Goal: Transaction & Acquisition: Purchase product/service

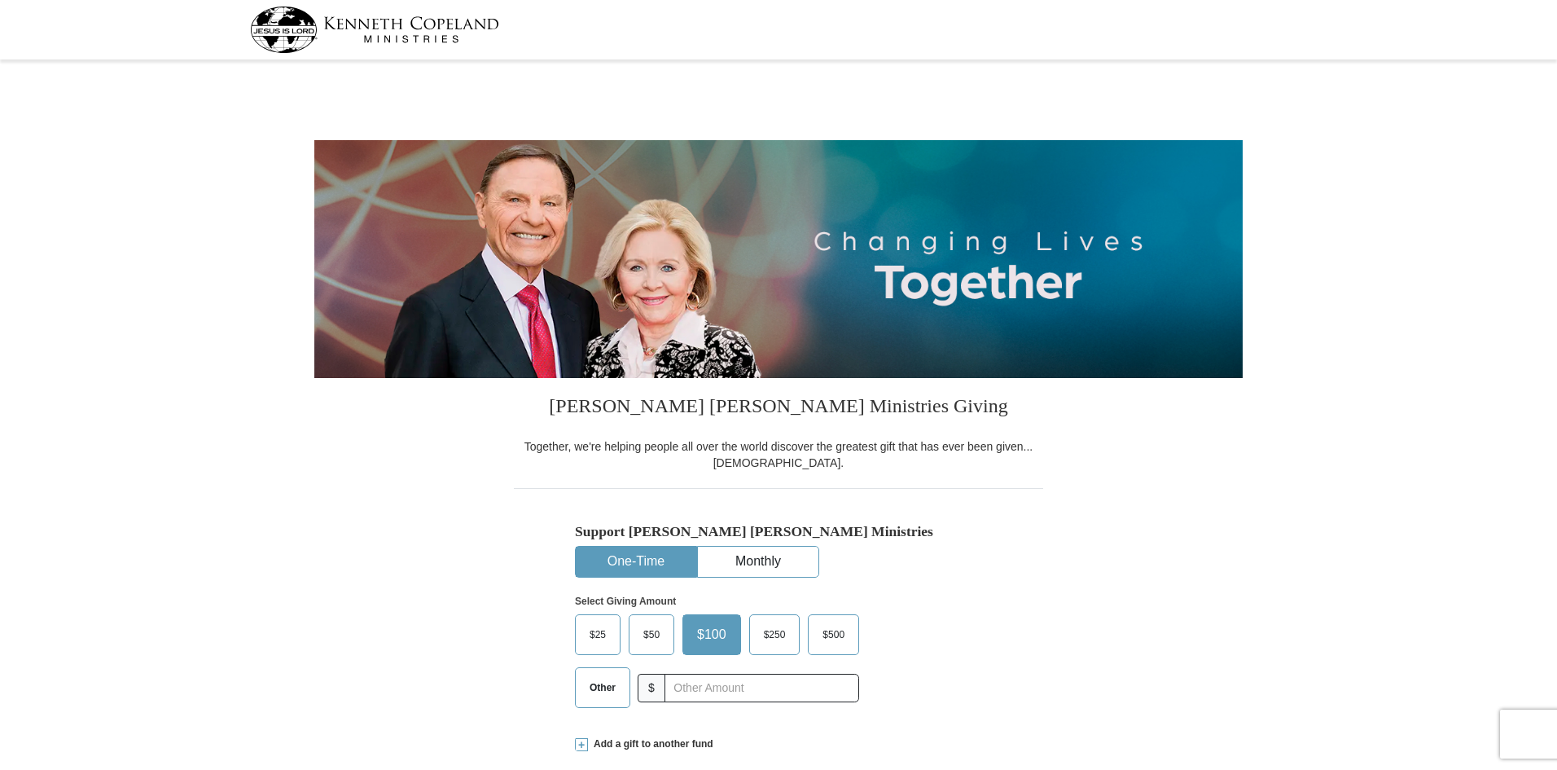
select select "[GEOGRAPHIC_DATA]"
click at [684, 694] on input "text" at bounding box center [762, 688] width 195 height 29
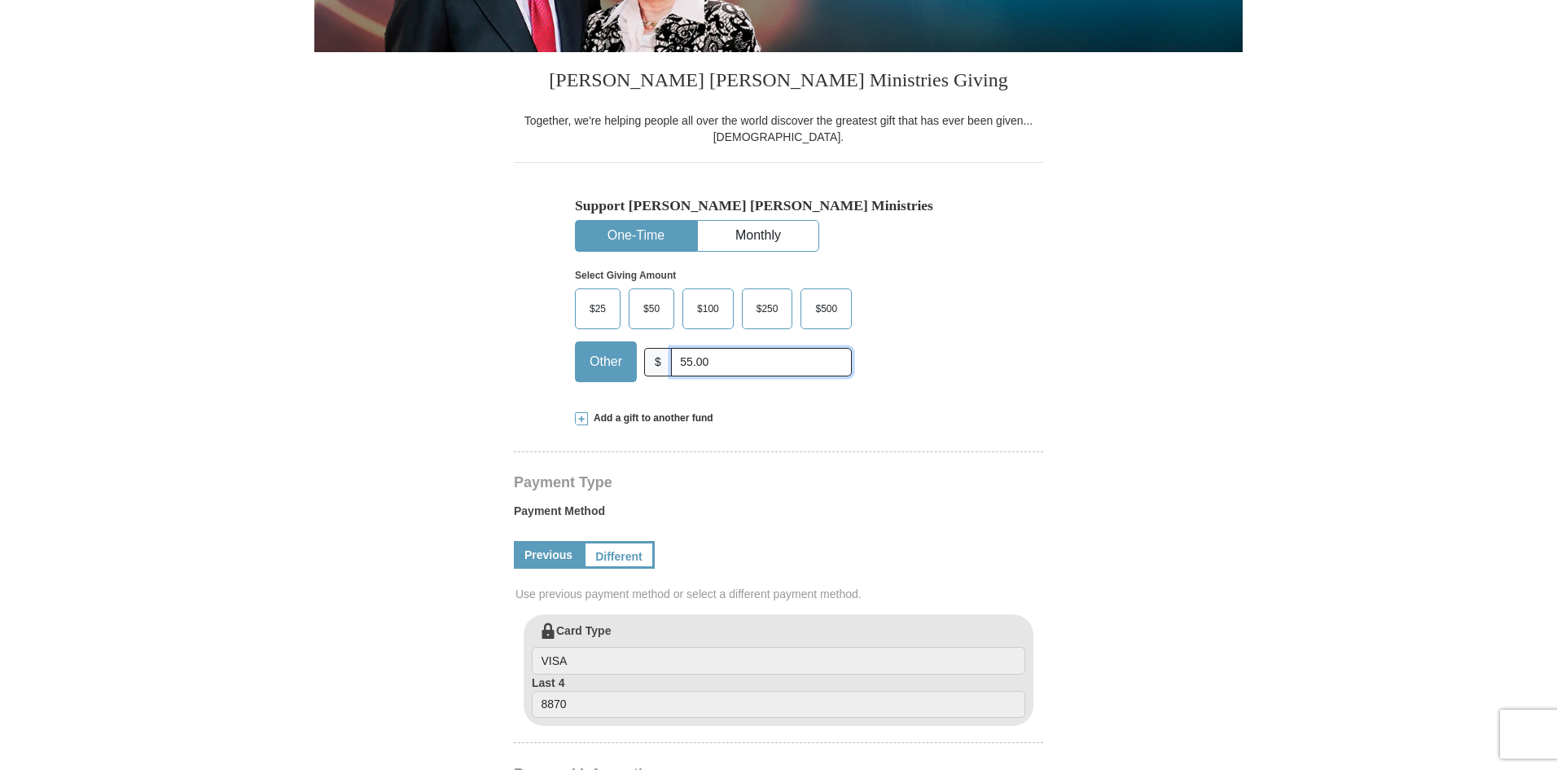
scroll to position [407, 0]
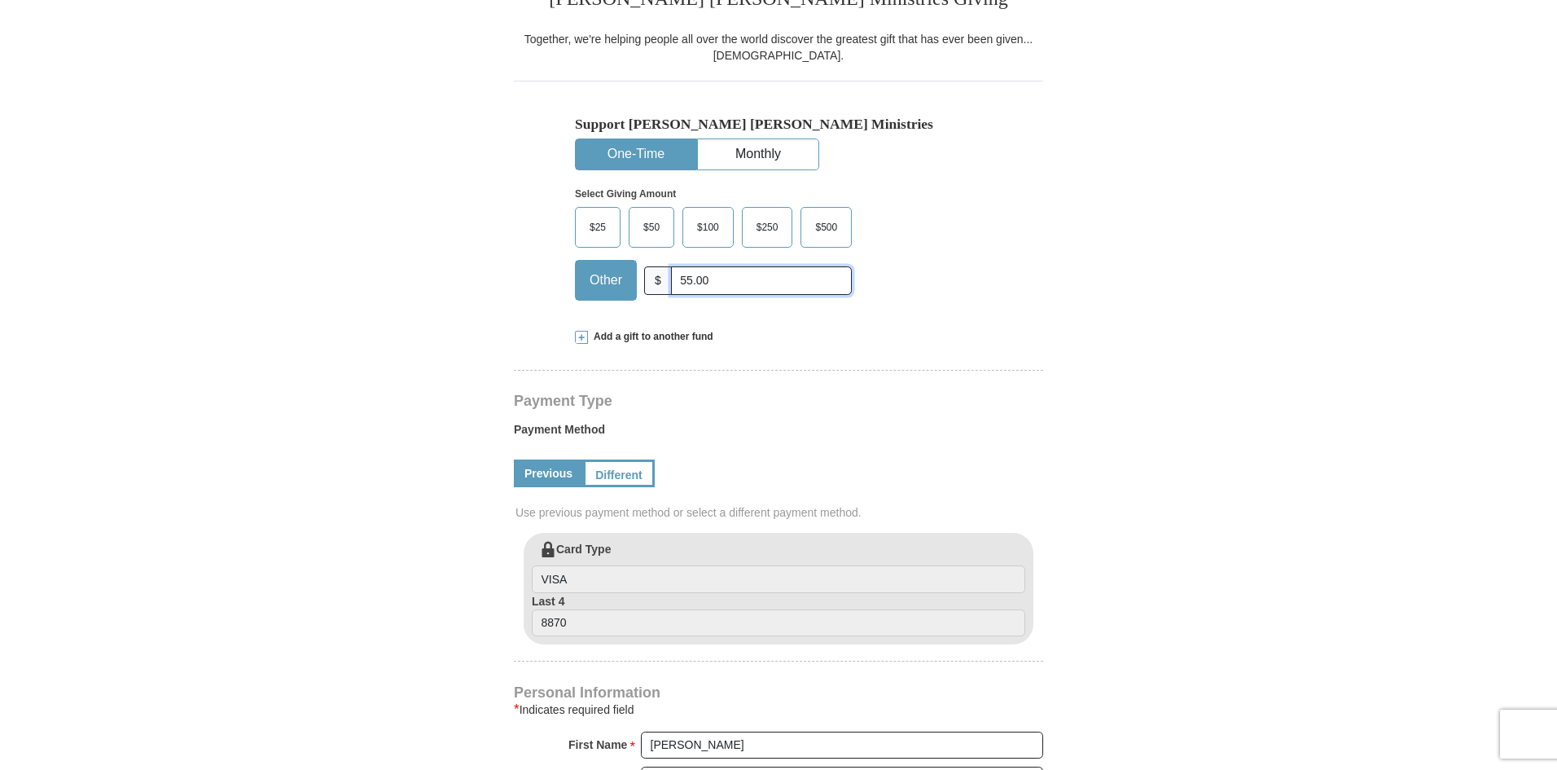
type input "55.00"
click at [578, 341] on span at bounding box center [581, 337] width 13 height 13
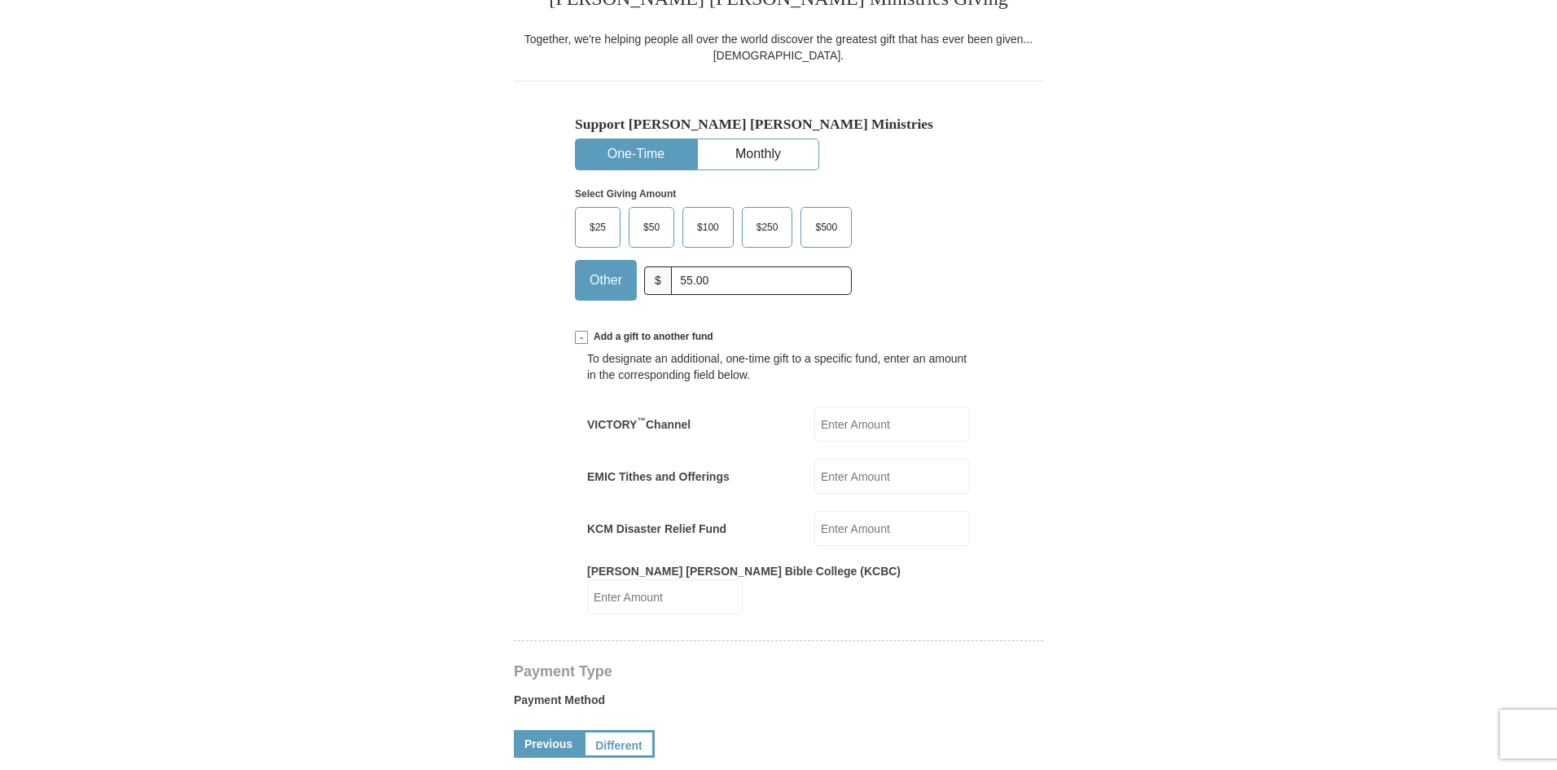
click at [860, 432] on input "VICTORY ™ Channel" at bounding box center [892, 423] width 156 height 35
type input "30.00"
click at [843, 535] on input "KCM Disaster Relief Fund" at bounding box center [892, 528] width 156 height 35
type input "30.00"
click at [788, 691] on label "Payment Method" at bounding box center [778, 703] width 529 height 24
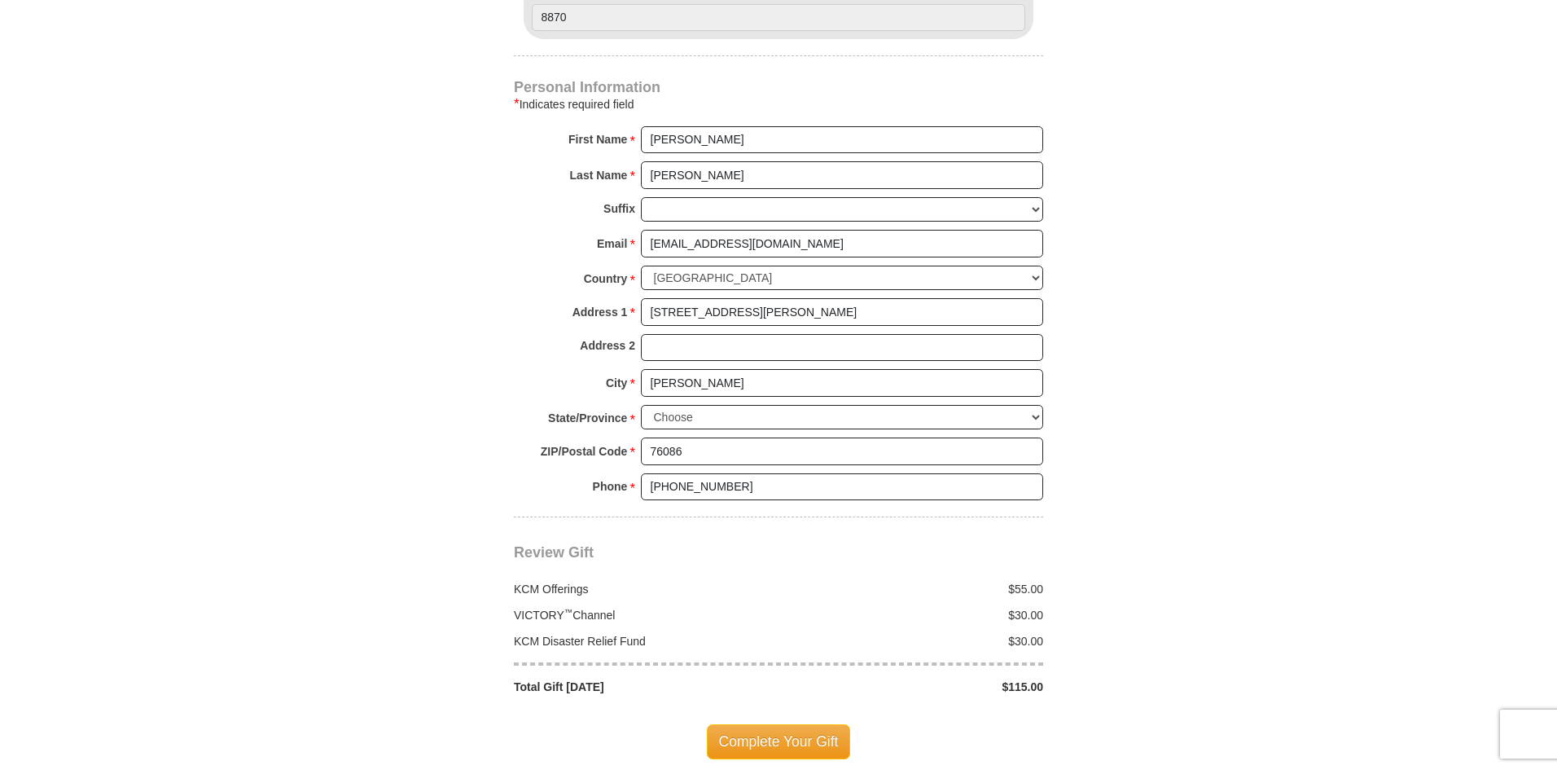
scroll to position [1385, 0]
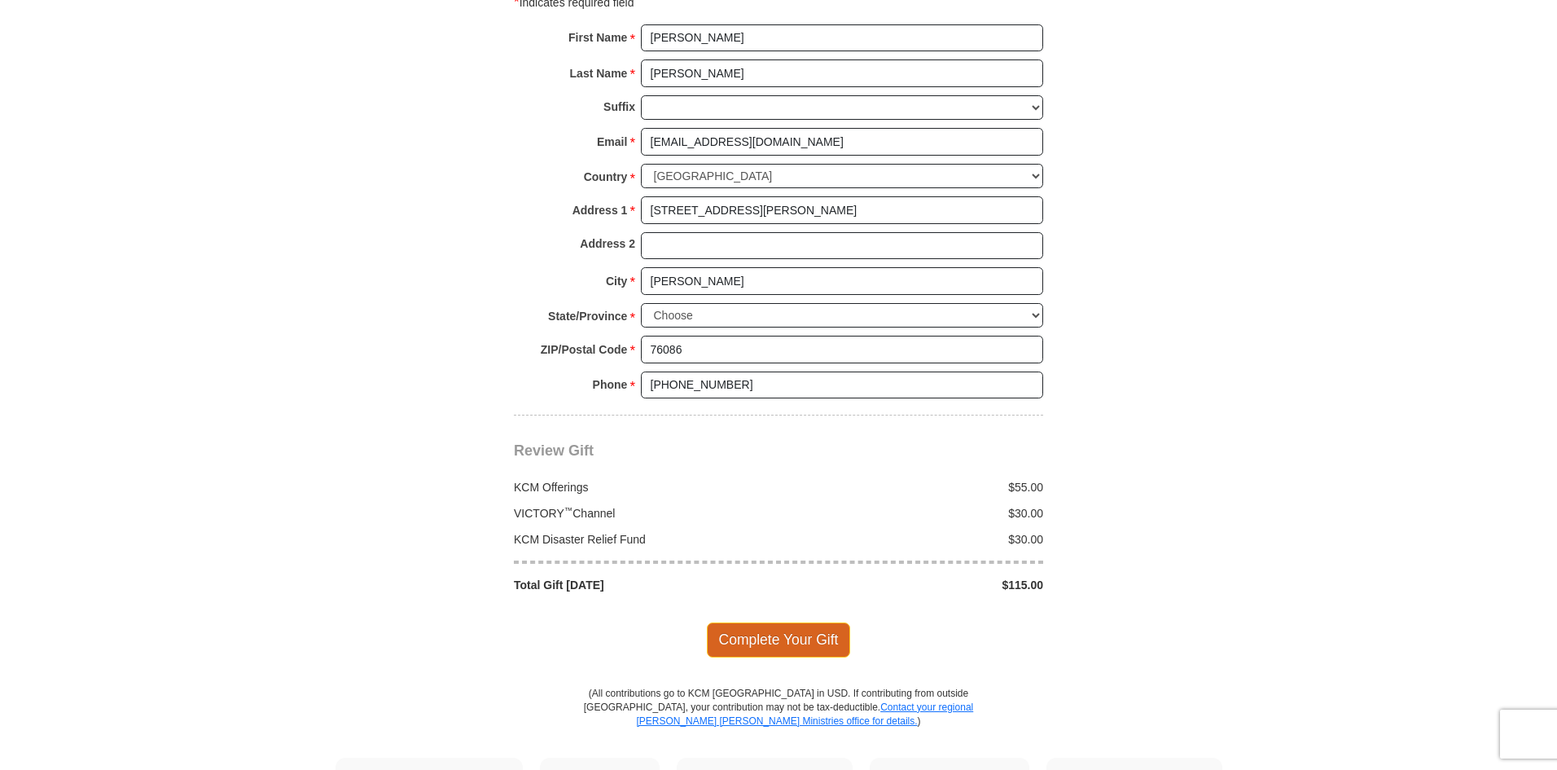
click at [757, 625] on span "Complete Your Gift" at bounding box center [779, 639] width 144 height 34
